Goal: Transaction & Acquisition: Purchase product/service

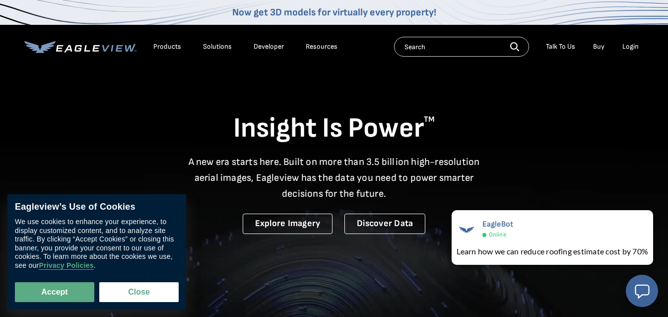
click at [632, 47] on div "Login" at bounding box center [631, 46] width 16 height 9
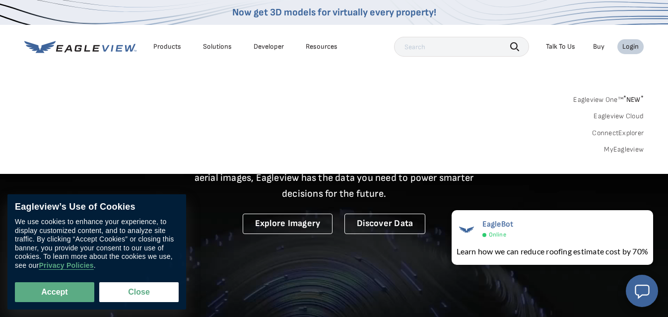
click at [626, 148] on link "MyEagleview" at bounding box center [624, 149] width 40 height 9
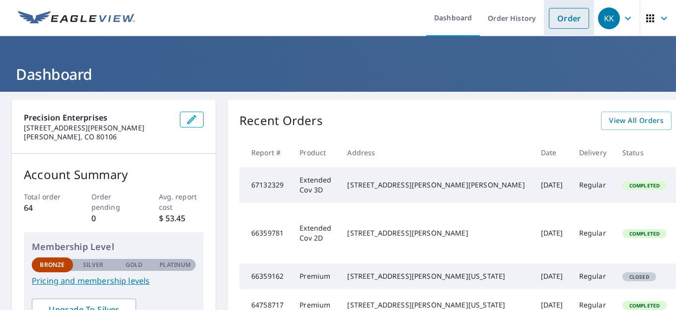
click at [555, 18] on link "Order" at bounding box center [569, 18] width 40 height 21
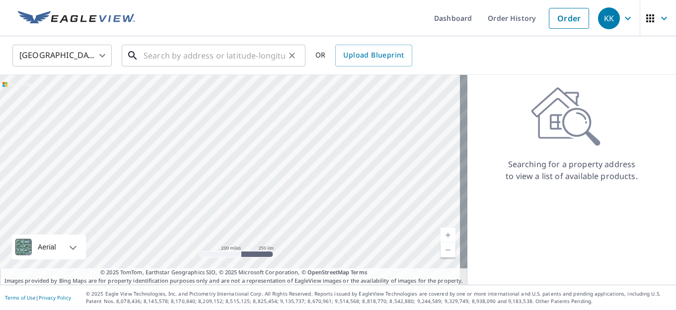
click at [195, 60] on input "text" at bounding box center [213, 56] width 141 height 28
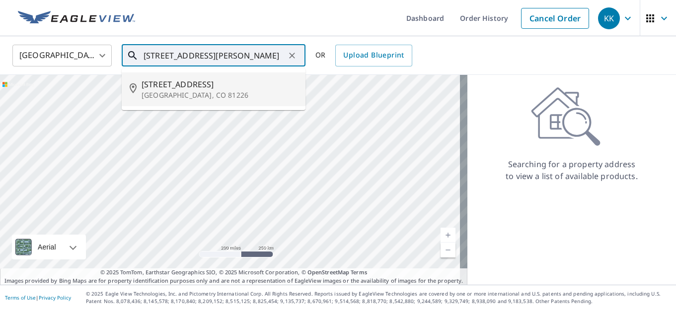
click at [170, 90] on p "[GEOGRAPHIC_DATA], CO 81226" at bounding box center [219, 95] width 156 height 10
type input "[STREET_ADDRESS][PERSON_NAME]"
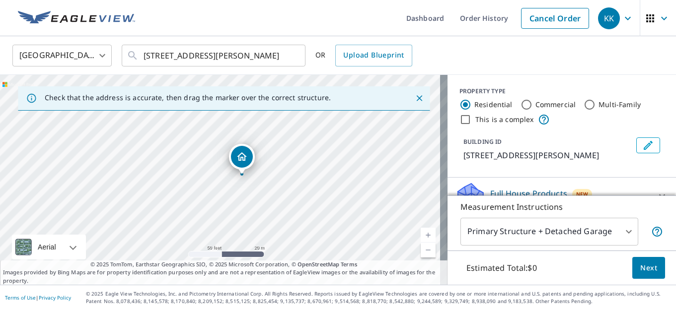
drag, startPoint x: 187, startPoint y: 164, endPoint x: 294, endPoint y: 168, distance: 107.3
click at [293, 167] on div "[STREET_ADDRESS][PERSON_NAME]" at bounding box center [223, 180] width 447 height 210
drag, startPoint x: 184, startPoint y: 187, endPoint x: 239, endPoint y: 193, distance: 55.9
click at [239, 193] on div "[STREET_ADDRESS][PERSON_NAME]" at bounding box center [223, 180] width 447 height 210
click at [414, 97] on icon "Close" at bounding box center [419, 98] width 10 height 10
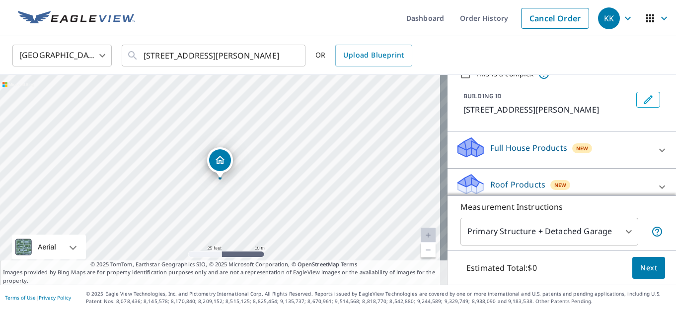
scroll to position [78, 0]
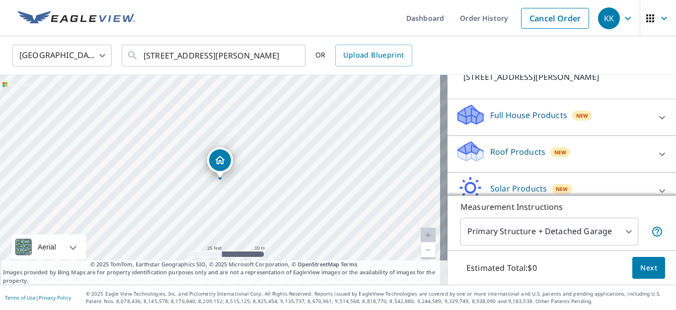
click at [510, 149] on p "Roof Products" at bounding box center [517, 152] width 55 height 12
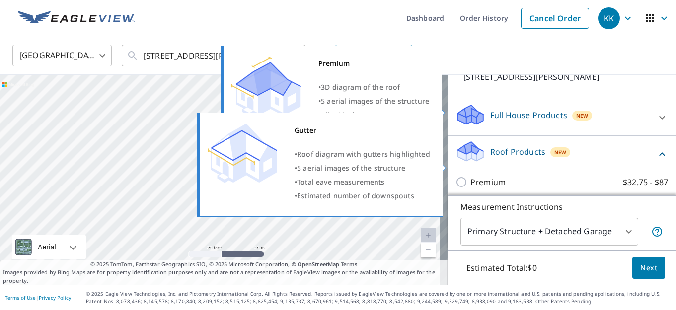
scroll to position [151, 0]
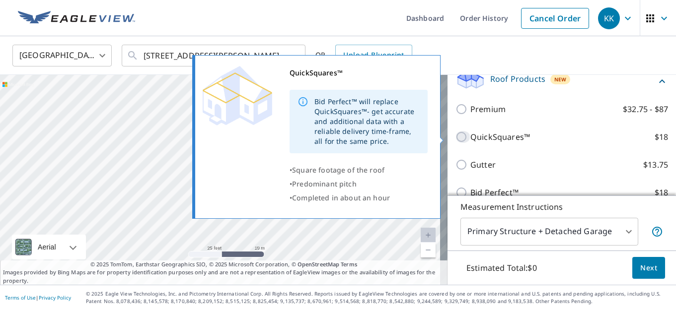
click at [455, 137] on input "QuickSquares™ $18" at bounding box center [462, 137] width 15 height 12
checkbox input "true"
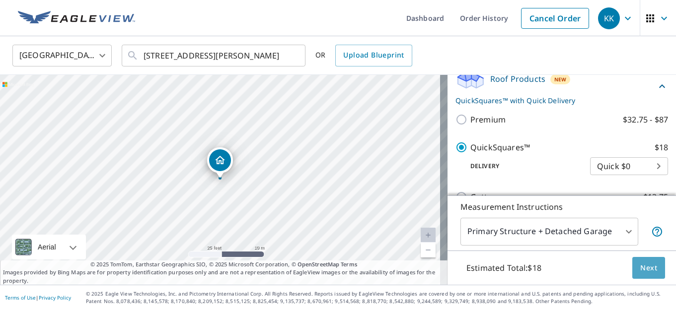
click at [640, 267] on span "Next" at bounding box center [648, 268] width 17 height 12
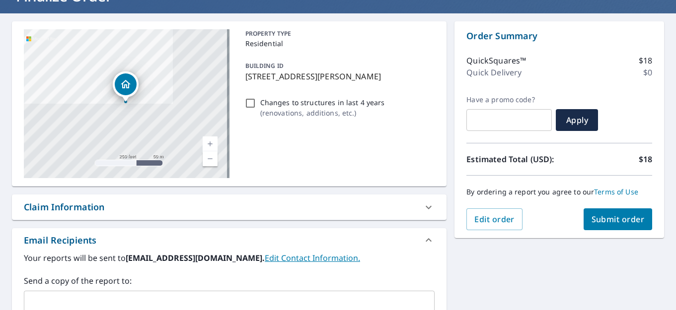
scroll to position [161, 0]
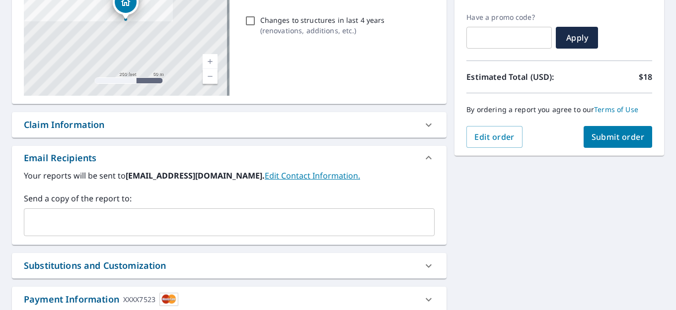
click at [602, 137] on span "Submit order" at bounding box center [617, 137] width 53 height 11
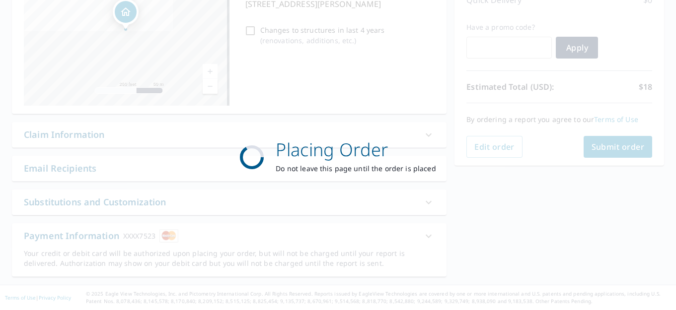
scroll to position [151, 0]
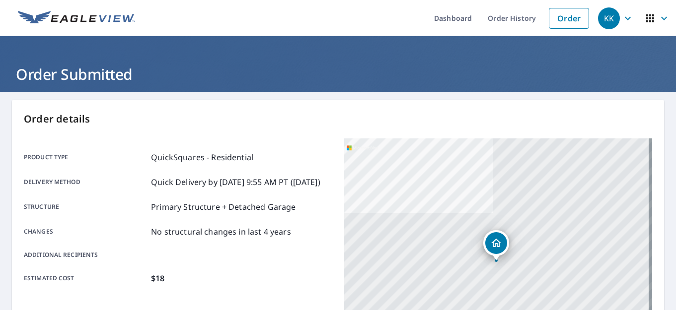
click at [622, 18] on icon "button" at bounding box center [628, 18] width 12 height 12
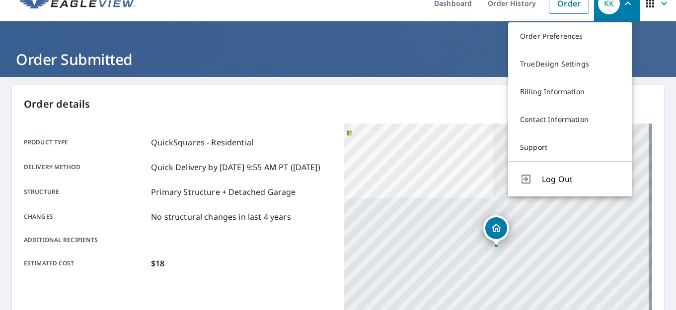
scroll to position [38, 0]
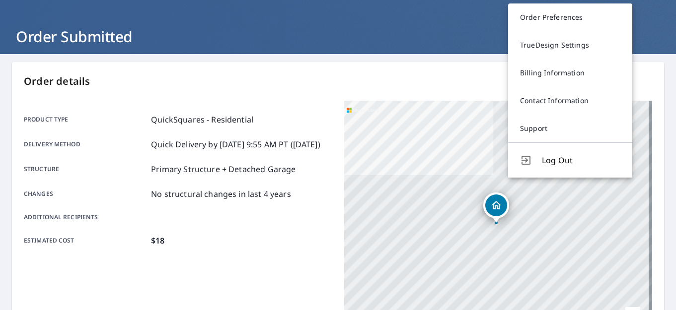
click at [308, 197] on div "Product type QuickSquares - Residential Delivery method Quick Delivery by [DATE…" at bounding box center [178, 180] width 308 height 133
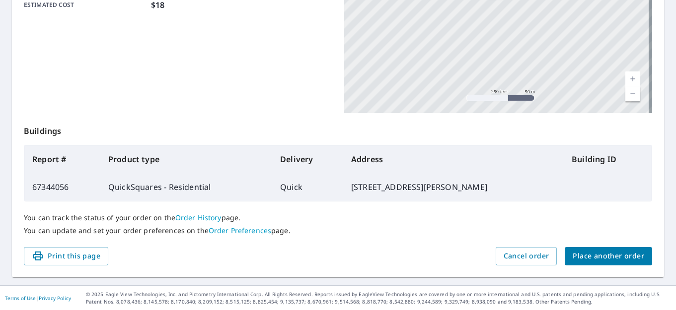
scroll to position [0, 0]
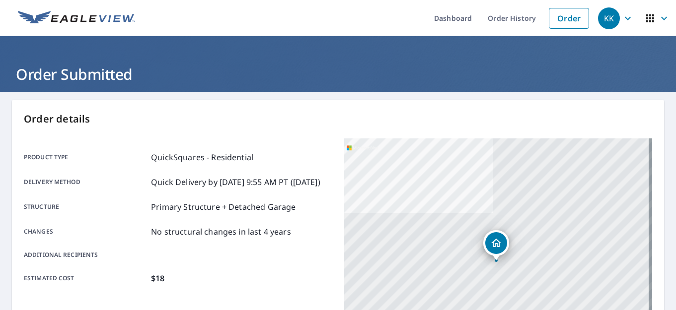
click at [625, 17] on icon "button" at bounding box center [628, 17] width 6 height 3
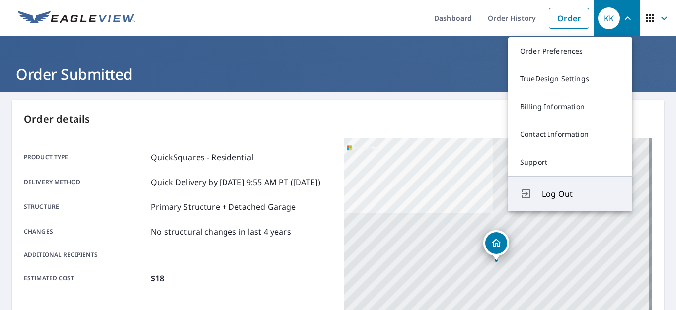
click at [556, 197] on span "Log Out" at bounding box center [581, 194] width 78 height 12
